Goal: Transaction & Acquisition: Purchase product/service

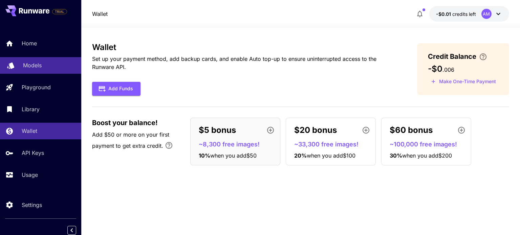
click at [29, 64] on p "Models" at bounding box center [32, 65] width 19 height 8
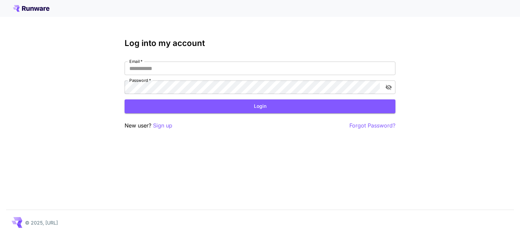
type input "**********"
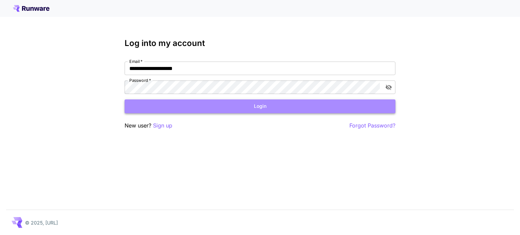
click at [149, 106] on button "Login" at bounding box center [260, 107] width 271 height 14
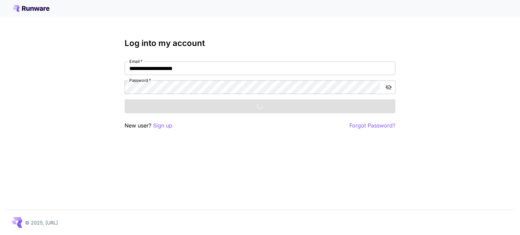
click at [149, 106] on div "Login" at bounding box center [260, 107] width 271 height 14
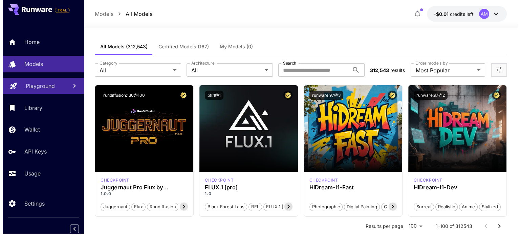
scroll to position [2, 0]
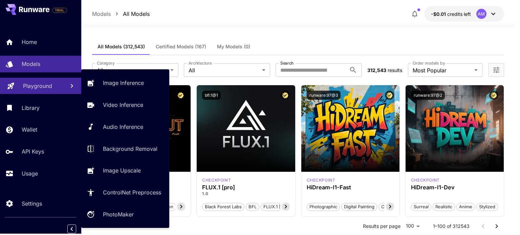
click at [41, 85] on p "Playground" at bounding box center [37, 86] width 29 height 8
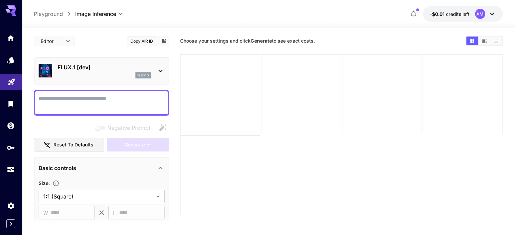
click at [159, 70] on icon at bounding box center [160, 71] width 8 height 8
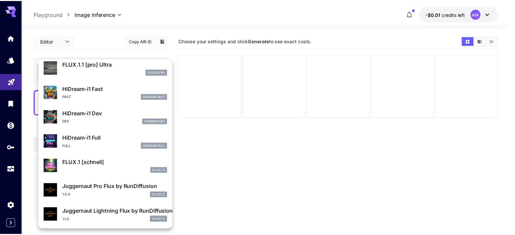
scroll to position [547, 0]
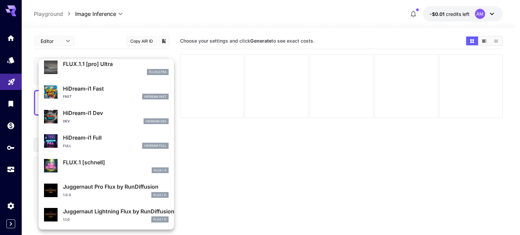
click at [253, 180] on div at bounding box center [260, 117] width 520 height 235
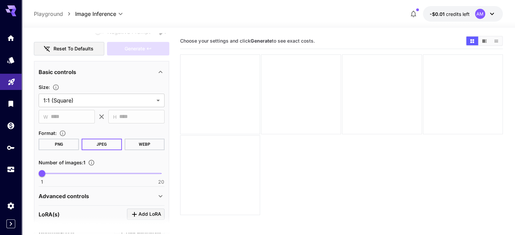
scroll to position [102, 0]
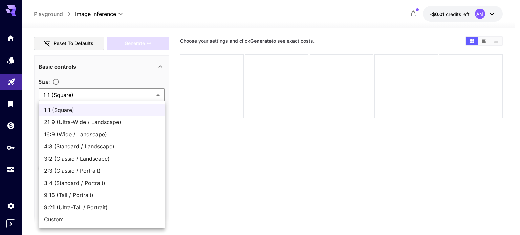
click at [77, 91] on body "**********" at bounding box center [260, 144] width 520 height 289
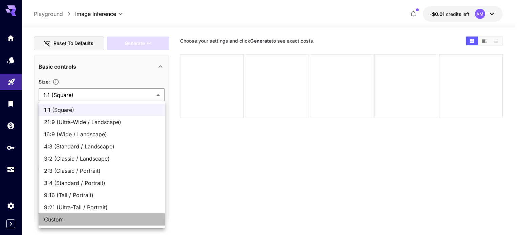
click at [66, 220] on span "Custom" at bounding box center [101, 220] width 115 height 8
type input "******"
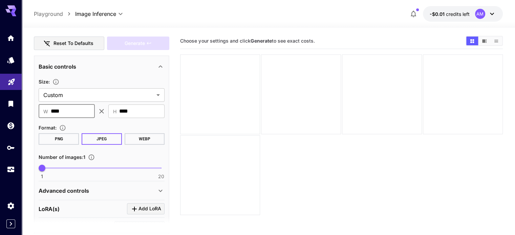
click at [69, 113] on input "****" at bounding box center [73, 112] width 44 height 14
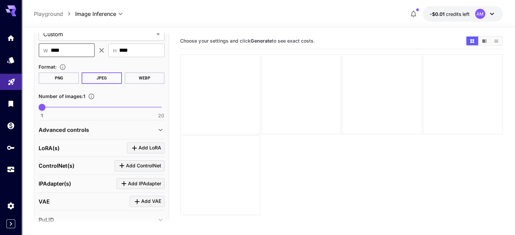
scroll to position [160, 0]
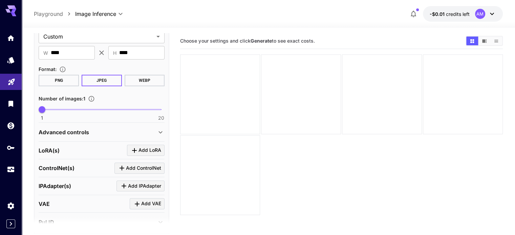
click at [136, 79] on button "WEBP" at bounding box center [145, 81] width 40 height 12
click at [107, 76] on button "JPEG" at bounding box center [102, 81] width 40 height 12
click at [68, 52] on input "****" at bounding box center [73, 53] width 44 height 14
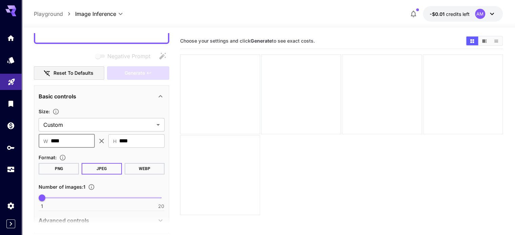
scroll to position [72, 0]
type input "***"
click at [132, 140] on input "****" at bounding box center [141, 141] width 45 height 14
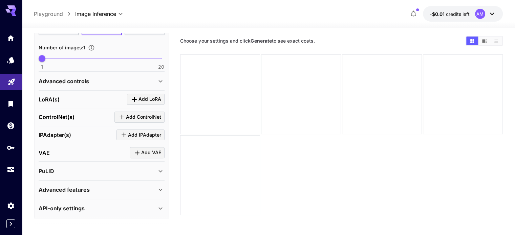
scroll to position [0, 0]
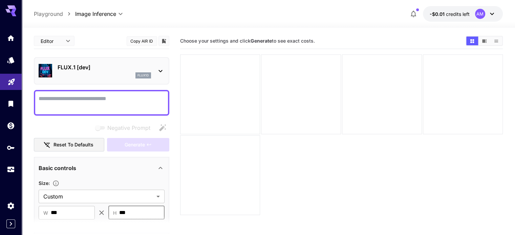
type input "***"
click at [105, 104] on textarea "Negative Prompt" at bounding box center [102, 103] width 126 height 16
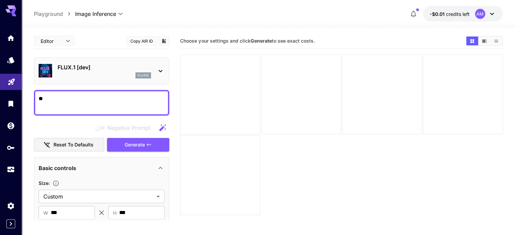
type textarea "*"
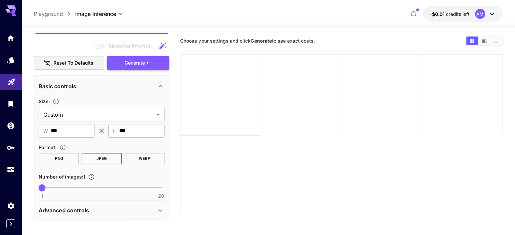
scroll to position [83, 0]
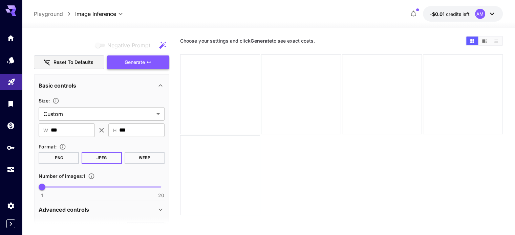
type textarea "**********"
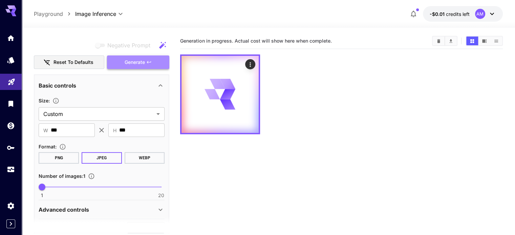
click at [160, 59] on button "Generate" at bounding box center [138, 63] width 62 height 14
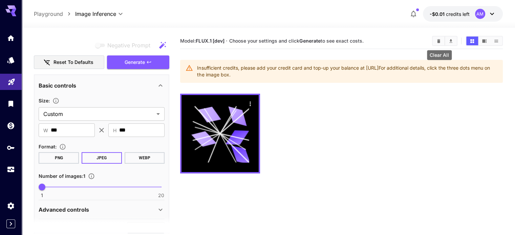
click at [442, 42] on button "Clear All" at bounding box center [439, 41] width 12 height 9
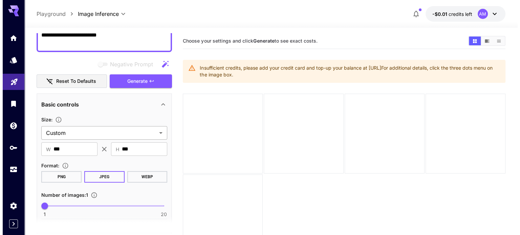
scroll to position [63, 0]
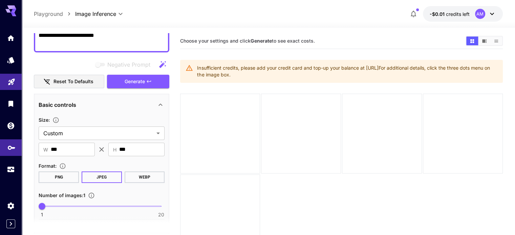
click at [0, 147] on link at bounding box center [11, 147] width 22 height 17
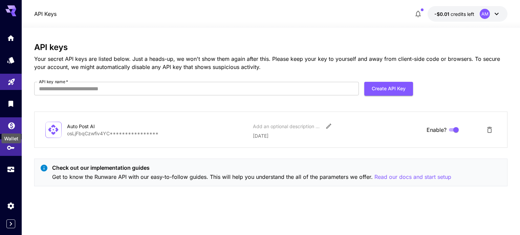
click at [9, 126] on icon "Wallet" at bounding box center [11, 123] width 7 height 7
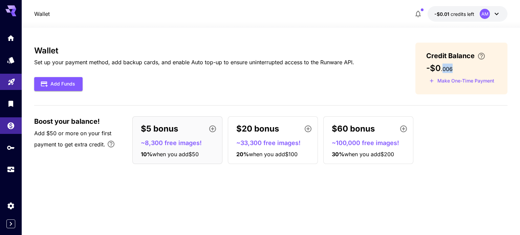
drag, startPoint x: 441, startPoint y: 69, endPoint x: 455, endPoint y: 69, distance: 13.2
click at [455, 69] on div "-$0 . 006" at bounding box center [461, 68] width 70 height 9
drag, startPoint x: 436, startPoint y: 67, endPoint x: 456, endPoint y: 67, distance: 20.3
click at [456, 67] on div "-$0 . 006" at bounding box center [461, 68] width 70 height 9
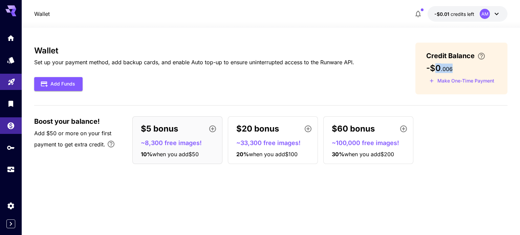
copy h3 "0 . 006"
click at [466, 121] on div "$5 bonus ~8,300 free images! 10 % when you add $50 $20 bonus ~33,300 free image…" at bounding box center [319, 140] width 375 height 48
click at [65, 84] on button "Add Funds" at bounding box center [58, 84] width 48 height 14
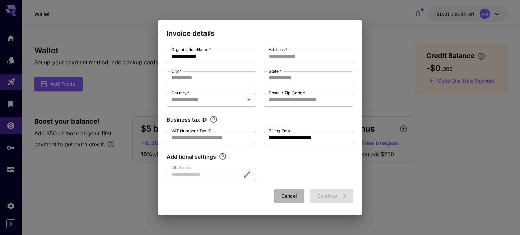
click at [290, 197] on button "Cancel" at bounding box center [289, 197] width 30 height 14
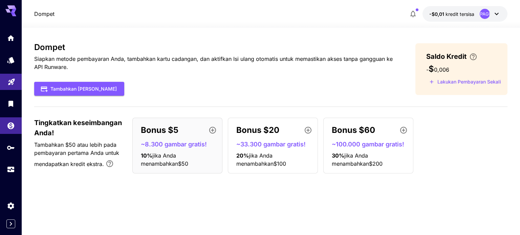
click at [490, 132] on div "Bonus $5 ~8.300 gambar gratis! 10 % jika Anda menambahkan $50 Bonus $20 ~33.300…" at bounding box center [319, 146] width 375 height 56
click at [84, 91] on font "Tambahkan Dana" at bounding box center [83, 89] width 66 height 6
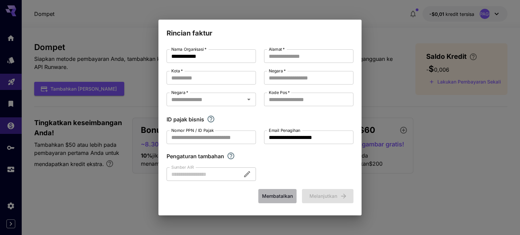
click at [279, 198] on font "Membatalkan" at bounding box center [277, 196] width 31 height 6
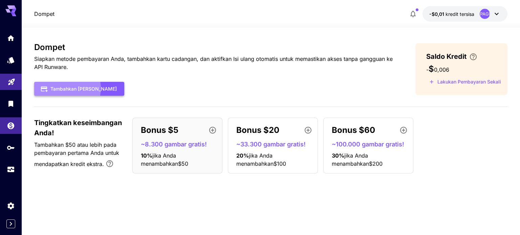
click at [67, 88] on font "Tambahkan Dana" at bounding box center [83, 89] width 66 height 6
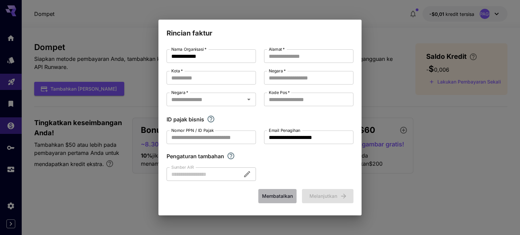
click at [280, 195] on font "Membatalkan" at bounding box center [277, 196] width 31 height 6
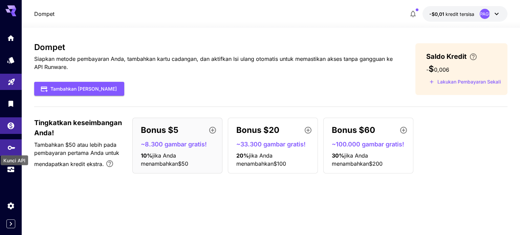
click at [10, 150] on icon "Kunci API" at bounding box center [11, 145] width 8 height 8
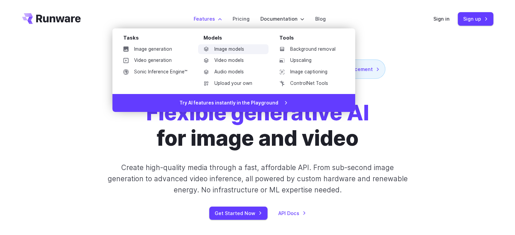
click at [222, 48] on link "Image models" at bounding box center [233, 49] width 70 height 10
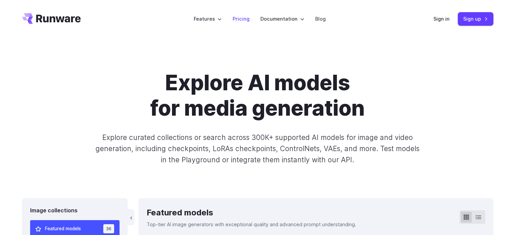
click at [245, 21] on link "Pricing" at bounding box center [241, 19] width 17 height 8
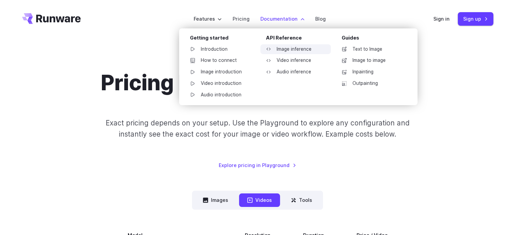
click at [280, 50] on link "Image inference" at bounding box center [295, 49] width 70 height 10
